Goal: Transaction & Acquisition: Purchase product/service

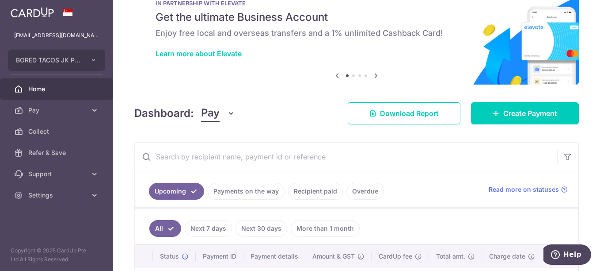
scroll to position [44, 0]
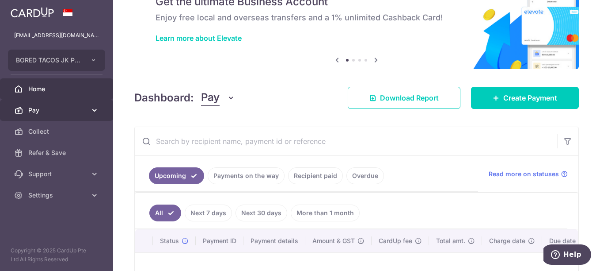
click at [63, 106] on span "Pay" at bounding box center [57, 110] width 58 height 9
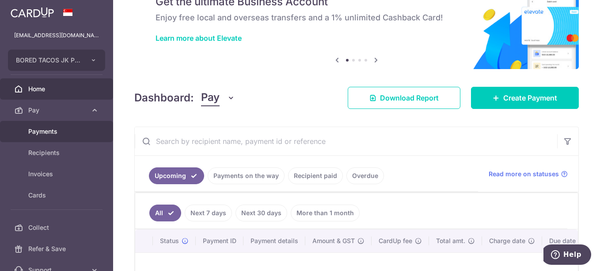
click at [69, 136] on link "Payments" at bounding box center [56, 131] width 113 height 21
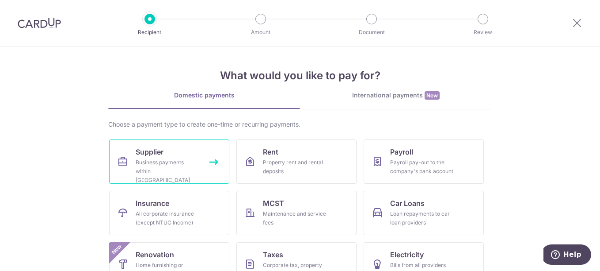
click at [173, 171] on div "Business payments within Singapore" at bounding box center [168, 171] width 64 height 27
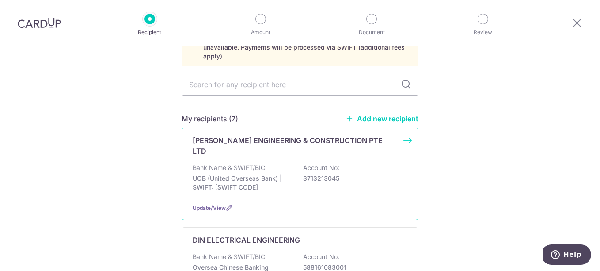
scroll to position [88, 0]
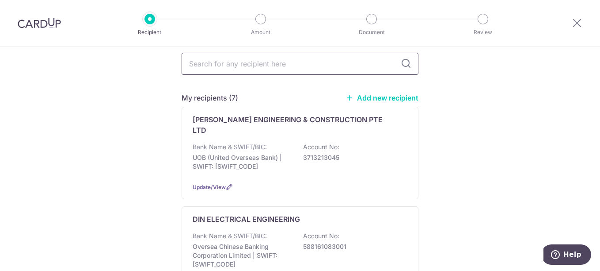
click at [237, 57] on input "text" at bounding box center [300, 64] width 237 height 22
type input "q"
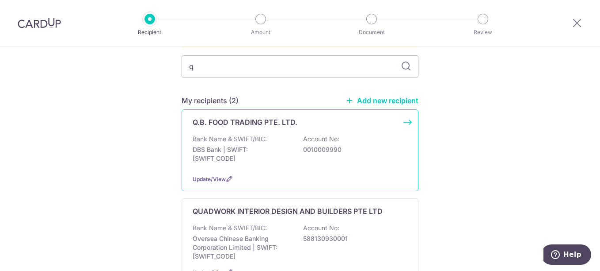
click at [215, 120] on div "Q.B. FOOD TRADING PTE. LTD. Bank Name & SWIFT/BIC: DBS Bank | SWIFT: DBSSSGSGXX…" at bounding box center [300, 150] width 237 height 82
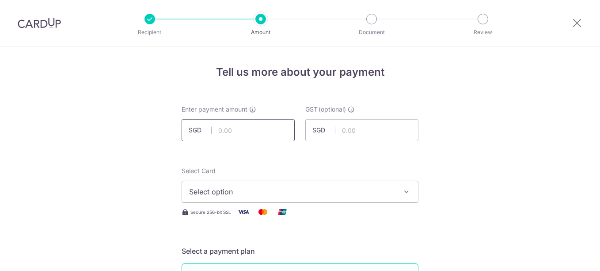
drag, startPoint x: 0, startPoint y: 0, endPoint x: 231, endPoint y: 133, distance: 266.8
click at [231, 133] on input "text" at bounding box center [238, 130] width 113 height 22
type input "4,274.98"
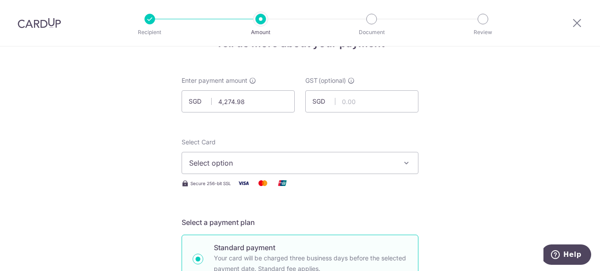
scroll to position [44, 0]
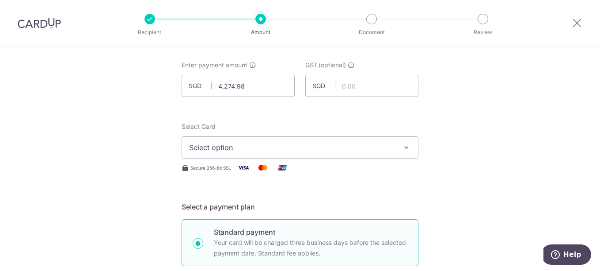
click at [252, 144] on span "Select option" at bounding box center [292, 147] width 206 height 11
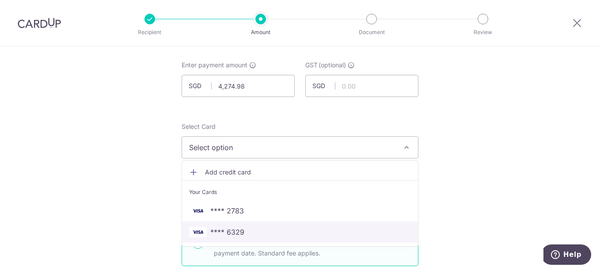
click at [238, 230] on span "**** 6329" at bounding box center [227, 231] width 34 height 11
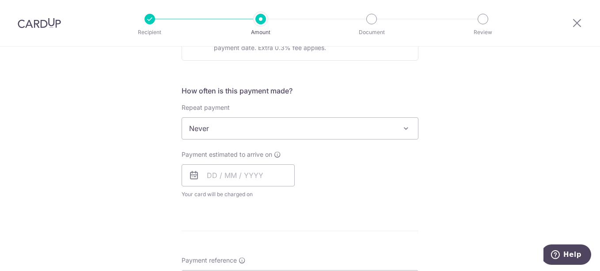
scroll to position [309, 0]
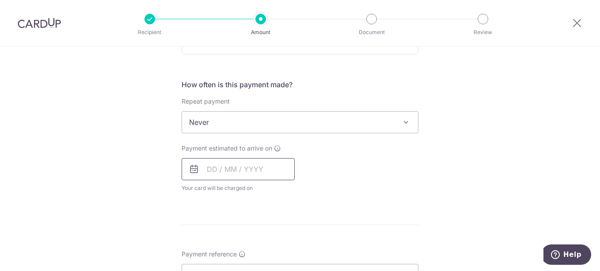
click at [225, 163] on input "text" at bounding box center [238, 169] width 113 height 22
click at [266, 267] on link "18" at bounding box center [270, 267] width 14 height 14
type input "[DATE]"
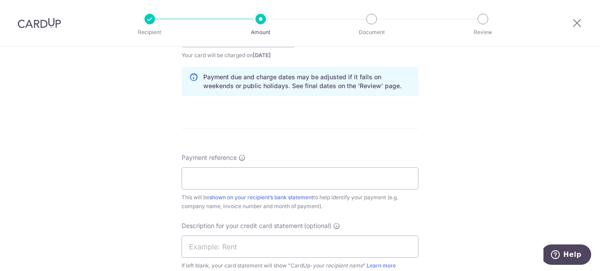
scroll to position [486, 0]
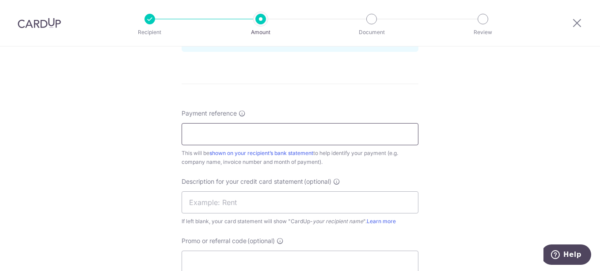
click at [248, 126] on input "Payment reference" at bounding box center [300, 134] width 237 height 22
drag, startPoint x: 268, startPoint y: 134, endPoint x: 187, endPoint y: 130, distance: 81.5
click at [187, 130] on input "QB Food BT JK Aug 25" at bounding box center [300, 134] width 237 height 22
type input "QB Food BT JK Aug 25"
click at [209, 192] on input "text" at bounding box center [300, 202] width 237 height 22
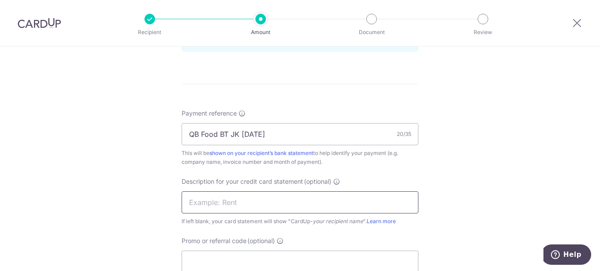
paste input "QB Food BT JK A"
drag, startPoint x: 199, startPoint y: 200, endPoint x: 250, endPoint y: 203, distance: 51.3
click at [250, 203] on input "QB Food BT JK A" at bounding box center [300, 202] width 237 height 22
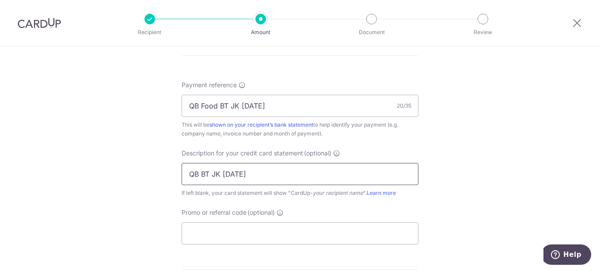
scroll to position [530, 0]
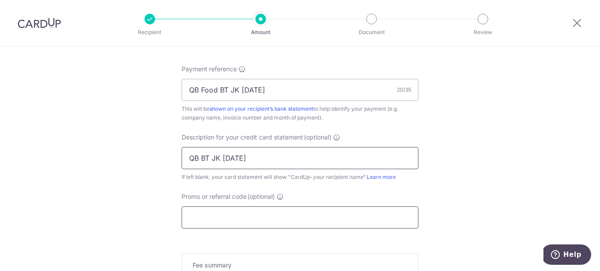
type input "QB BT JK Aug 25"
click at [237, 207] on input "Promo or referral code (optional)" at bounding box center [300, 217] width 237 height 22
type input "a"
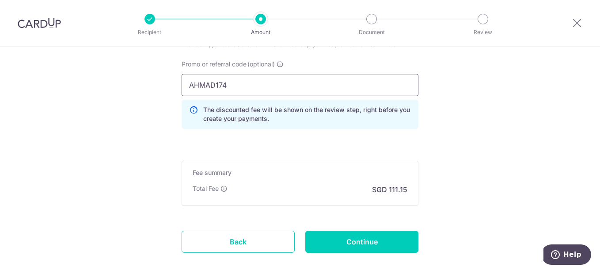
scroll to position [663, 0]
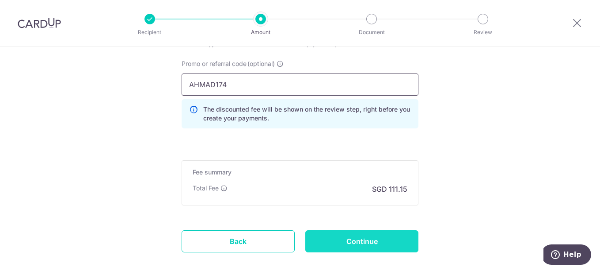
type input "AHMAD174"
click at [359, 237] on input "Continue" at bounding box center [361, 241] width 113 height 22
type input "Create Schedule"
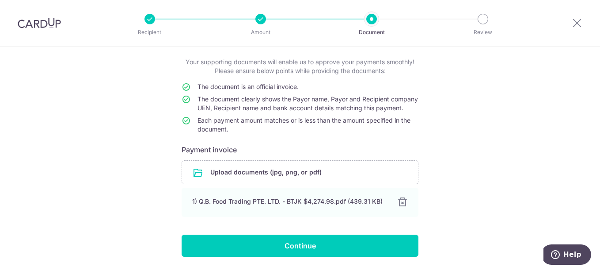
scroll to position [84, 0]
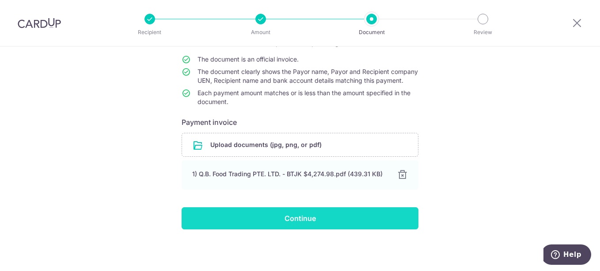
click at [310, 221] on input "Continue" at bounding box center [300, 218] width 237 height 22
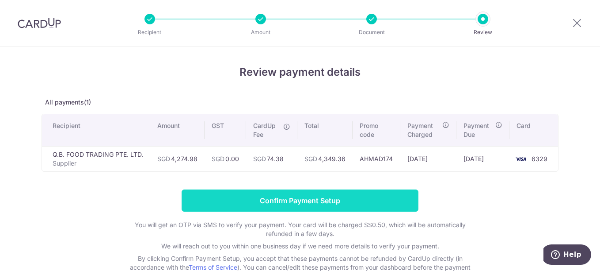
click at [320, 199] on input "Confirm Payment Setup" at bounding box center [300, 200] width 237 height 22
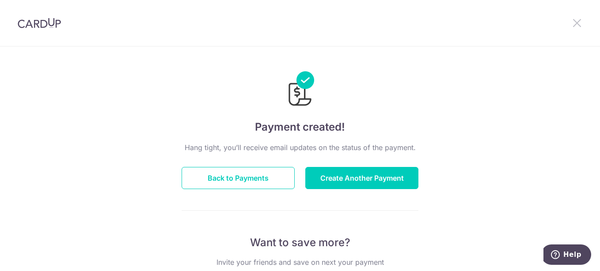
click at [578, 23] on icon at bounding box center [577, 22] width 11 height 11
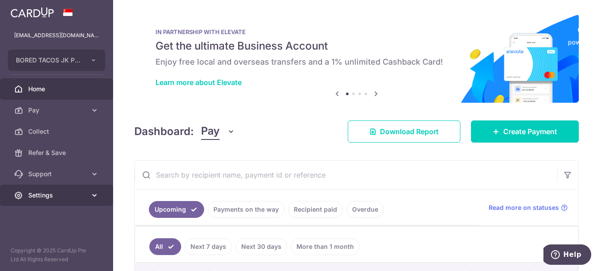
click at [44, 195] on span "Settings" at bounding box center [57, 195] width 58 height 9
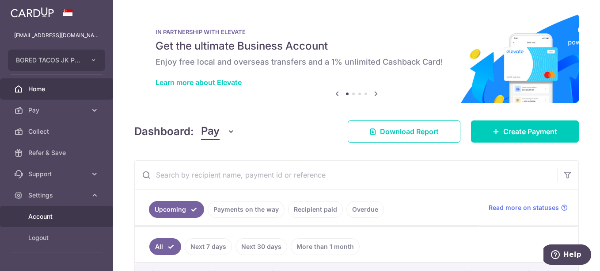
scroll to position [24, 0]
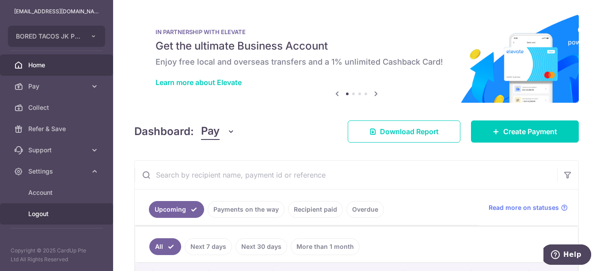
click at [42, 214] on span "Logout" at bounding box center [57, 213] width 58 height 9
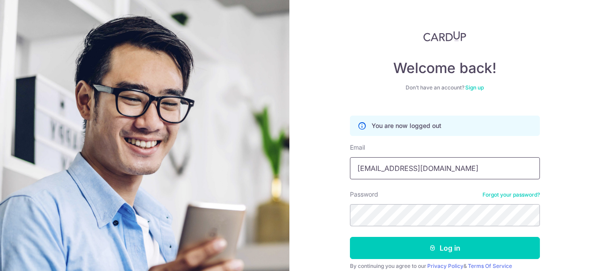
drag, startPoint x: 428, startPoint y: 164, endPoint x: 340, endPoint y: 162, distance: 88.5
click at [340, 162] on div "Welcome back! Don’t have an account? Sign up You are now logged out Email domta…" at bounding box center [445, 135] width 311 height 271
drag, startPoint x: 441, startPoint y: 167, endPoint x: 331, endPoint y: 166, distance: 110.1
click at [331, 166] on div "Welcome back! Don’t have an account? Sign up You are now logged out Email domta…" at bounding box center [445, 135] width 311 height 271
paste input "woolysbagels"
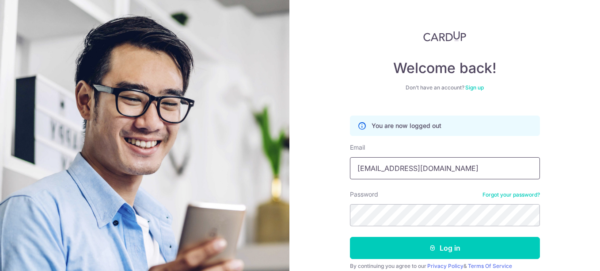
type input "woolysbagels@gmail.com"
click at [324, 212] on div "Welcome back! Don’t have an account? Sign up You are now logged out Email wooly…" at bounding box center [445, 135] width 311 height 271
click at [560, 209] on div "Welcome back! Don’t have an account? Sign up You are now logged out Email wooly…" at bounding box center [445, 135] width 311 height 271
click at [328, 206] on div "Welcome back! Don’t have an account? Sign up You are now logged out Email wooly…" at bounding box center [445, 135] width 311 height 271
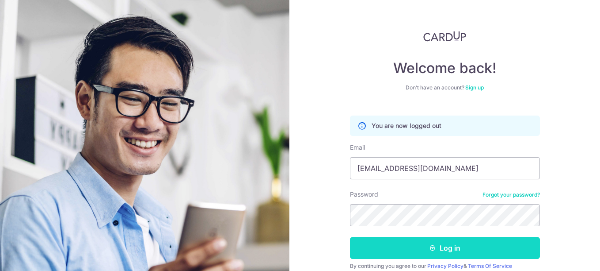
click at [466, 247] on button "Log in" at bounding box center [445, 248] width 190 height 22
